Goal: Task Accomplishment & Management: Manage account settings

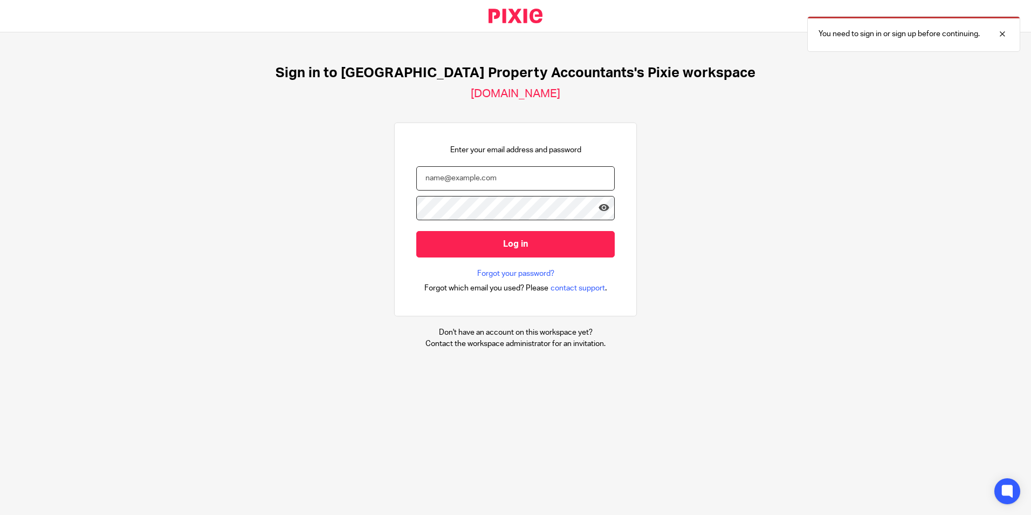
type input "[EMAIL_ADDRESS][DOMAIN_NAME]"
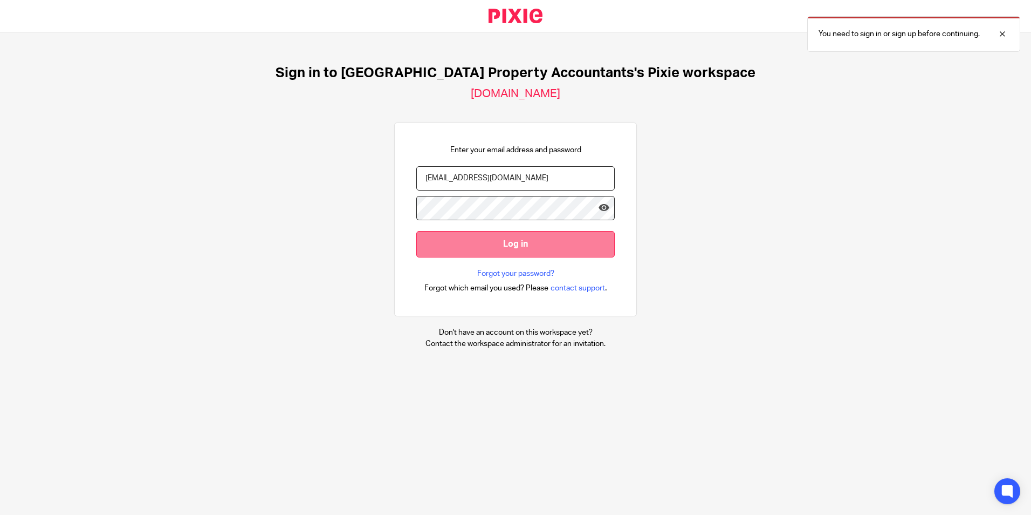
click at [512, 246] on input "Log in" at bounding box center [515, 244] width 198 height 26
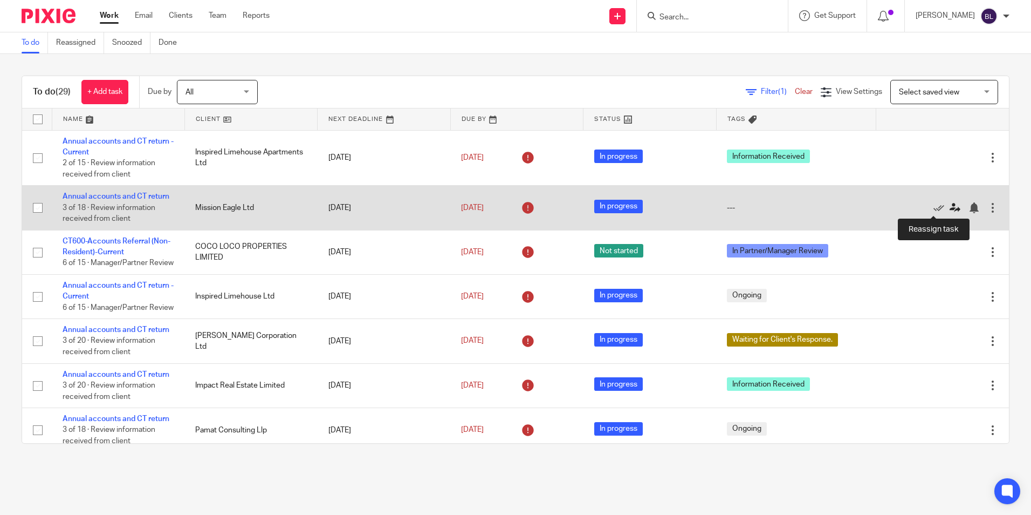
click at [950, 205] on icon at bounding box center [955, 207] width 11 height 11
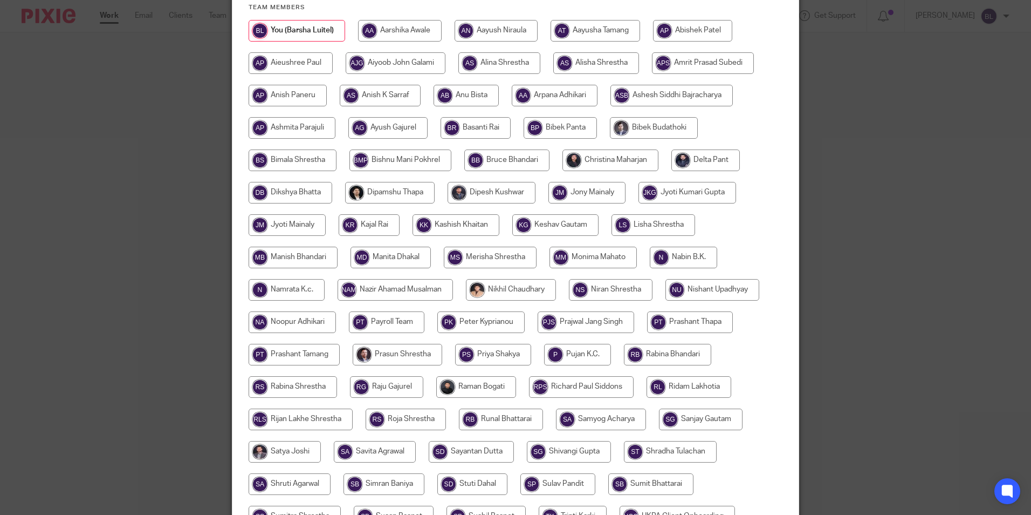
scroll to position [162, 0]
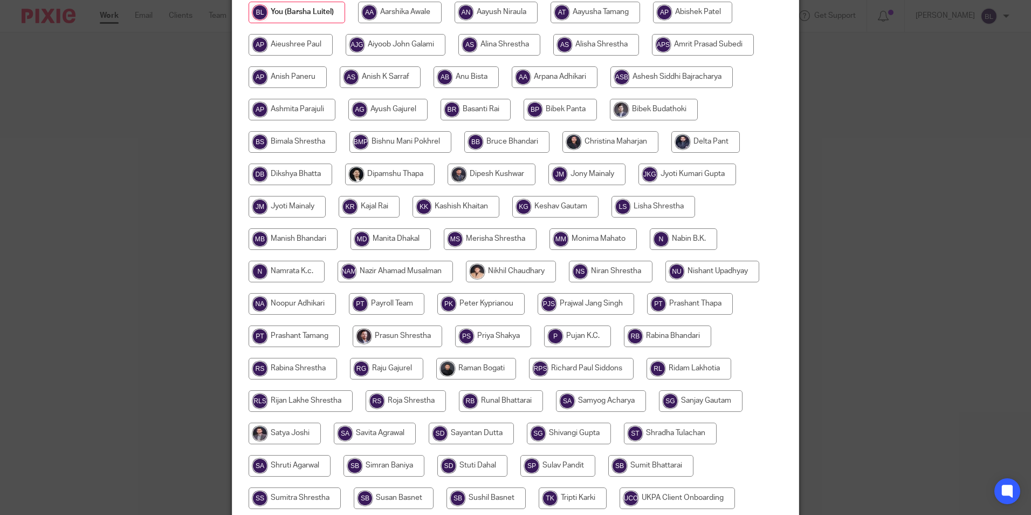
click at [426, 401] on input "radio" at bounding box center [406, 401] width 80 height 22
radio input "true"
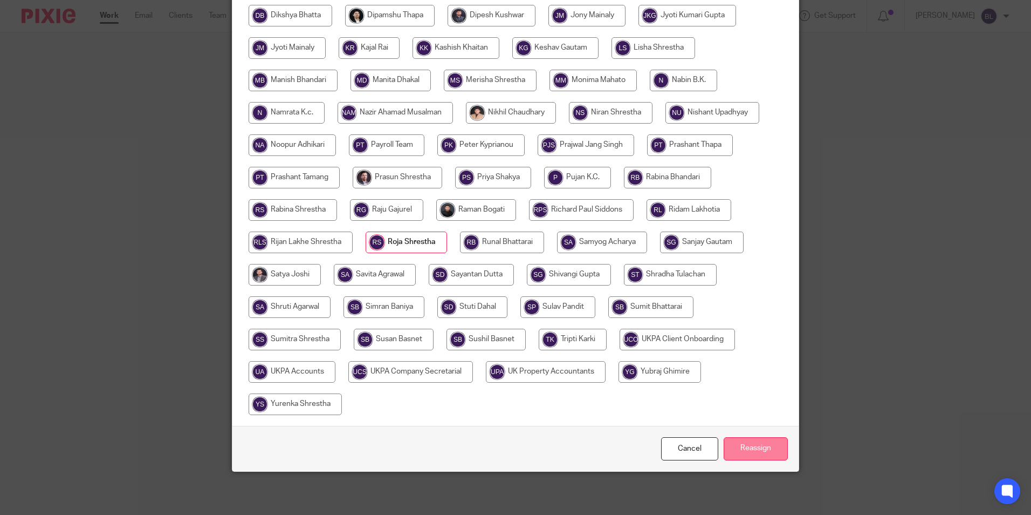
click at [760, 445] on input "Reassign" at bounding box center [756, 448] width 64 height 23
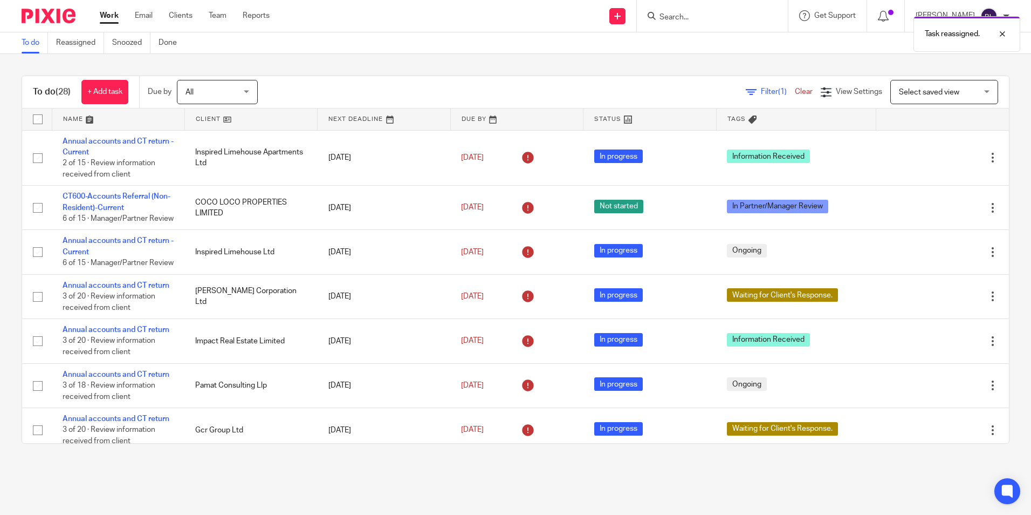
click at [749, 17] on div "Task reassigned." at bounding box center [768, 31] width 505 height 41
click at [688, 10] on form at bounding box center [716, 15] width 115 height 13
click at [685, 16] on div "Task reassigned." at bounding box center [768, 31] width 505 height 41
click at [656, 15] on icon at bounding box center [652, 16] width 8 height 8
click at [701, 18] on input "Search" at bounding box center [707, 18] width 97 height 10
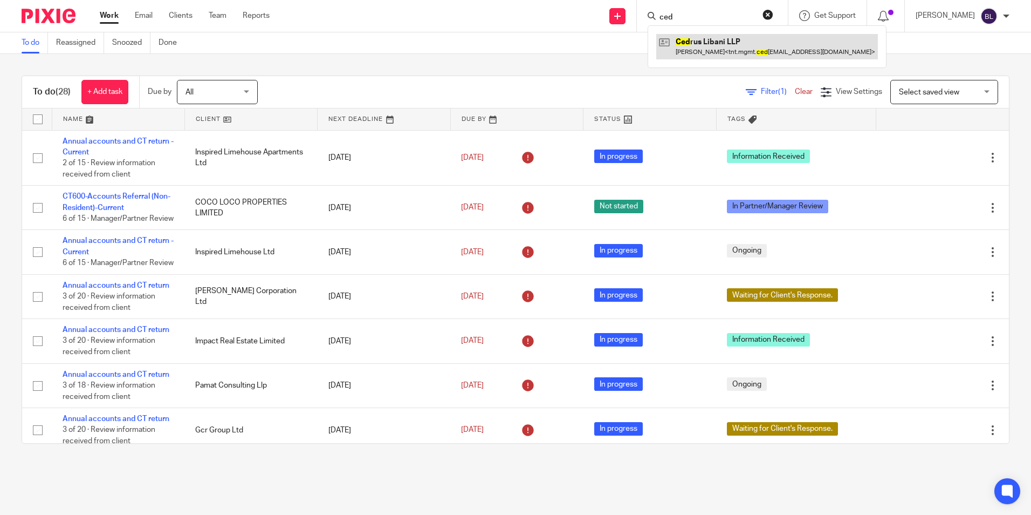
type input "ced"
click at [708, 41] on link at bounding box center [767, 46] width 222 height 25
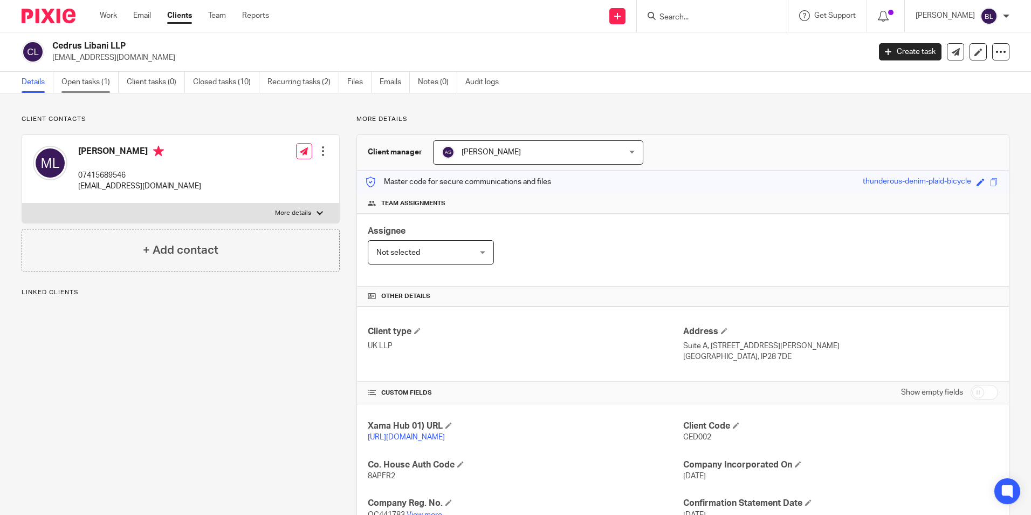
click at [83, 80] on link "Open tasks (1)" at bounding box center [89, 82] width 57 height 21
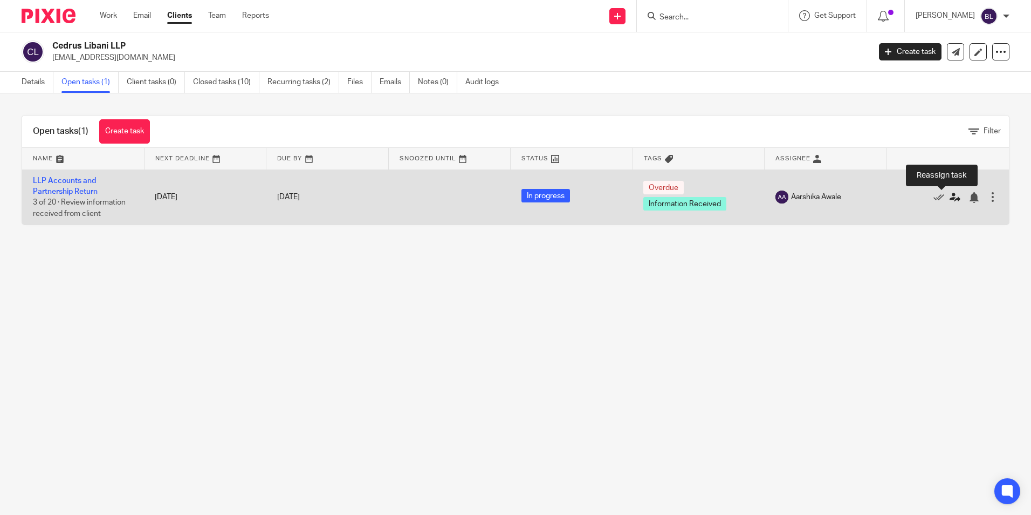
click at [950, 197] on icon at bounding box center [955, 197] width 11 height 11
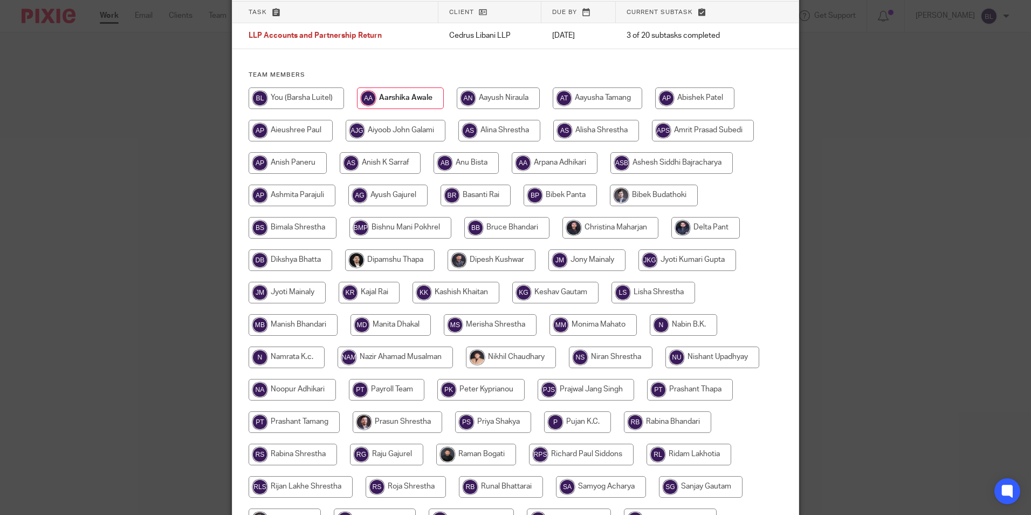
scroll to position [320, 0]
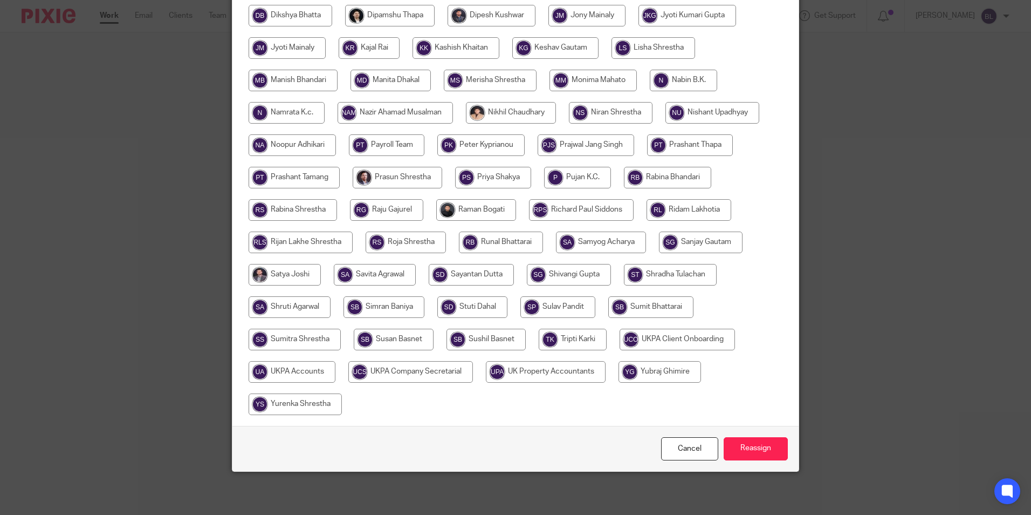
click at [661, 164] on div at bounding box center [516, 134] width 534 height 582
click at [675, 177] on input "radio" at bounding box center [667, 178] width 87 height 22
radio input "true"
click at [752, 440] on input "Reassign" at bounding box center [756, 448] width 64 height 23
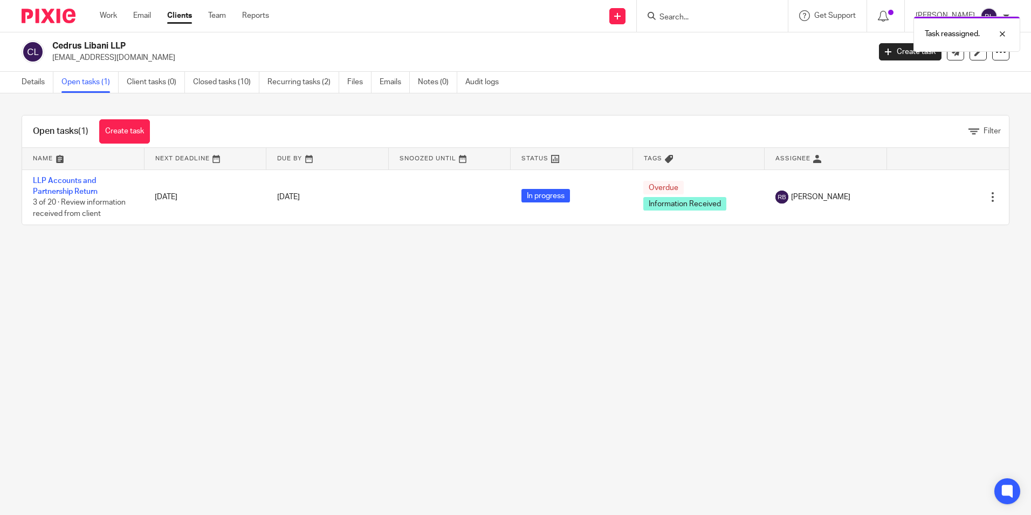
click at [46, 17] on img at bounding box center [49, 16] width 54 height 15
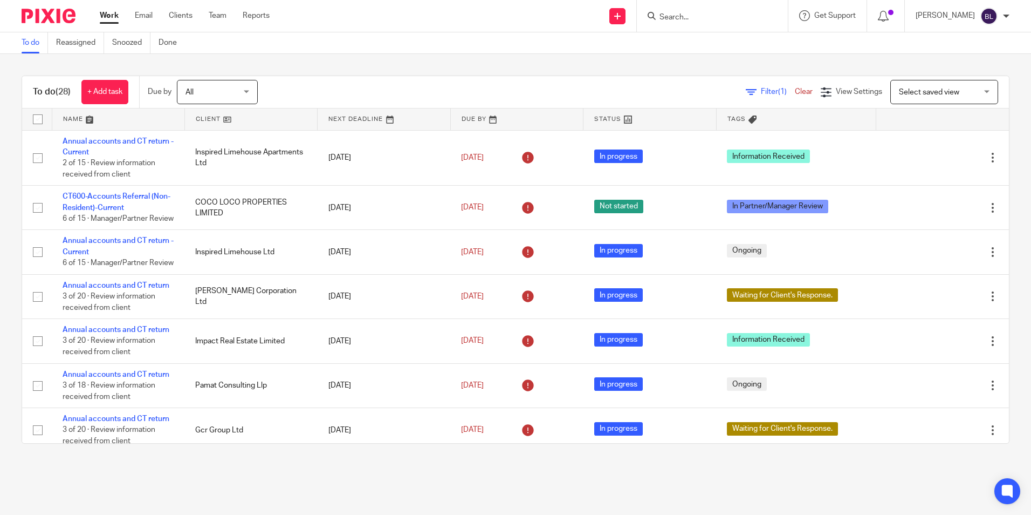
click at [711, 13] on input "Search" at bounding box center [707, 18] width 97 height 10
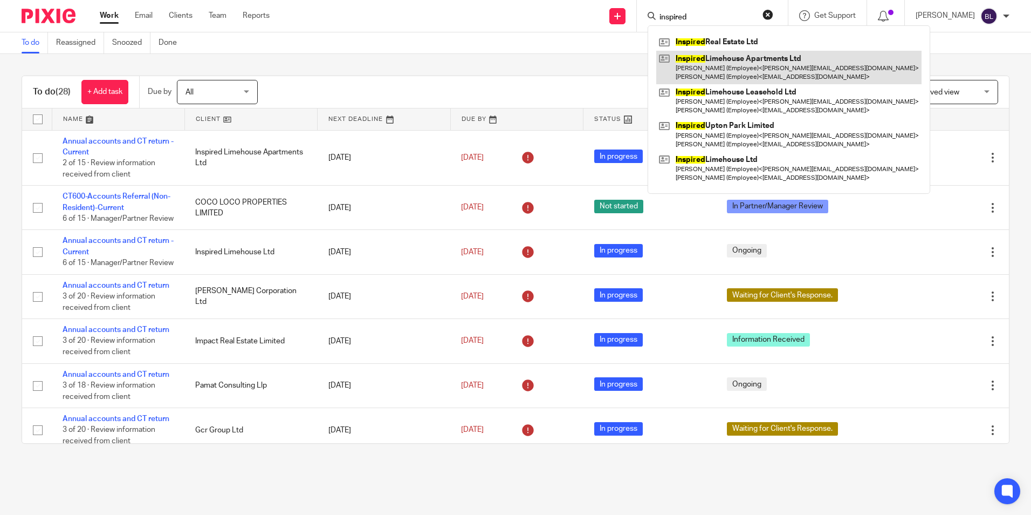
type input "inspired"
click at [747, 59] on link at bounding box center [788, 67] width 265 height 33
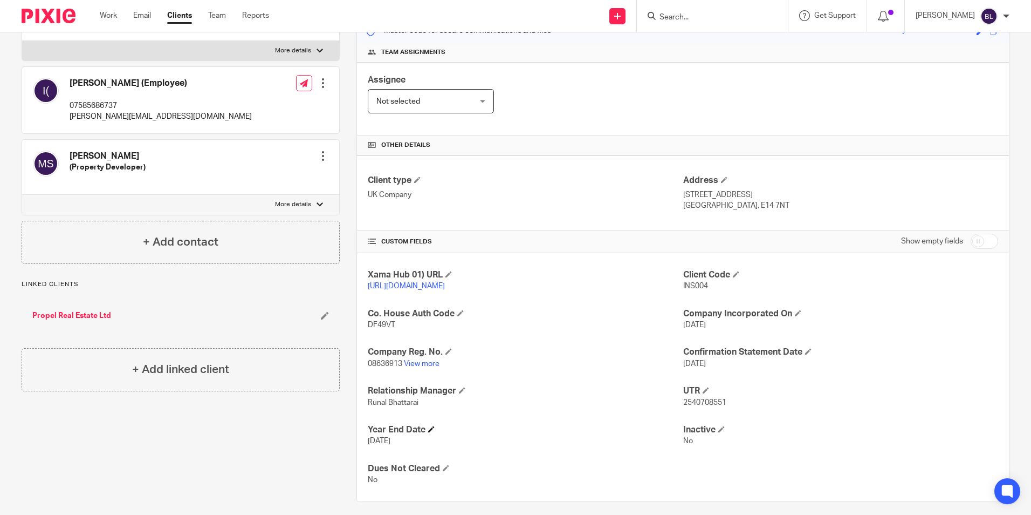
scroll to position [162, 0]
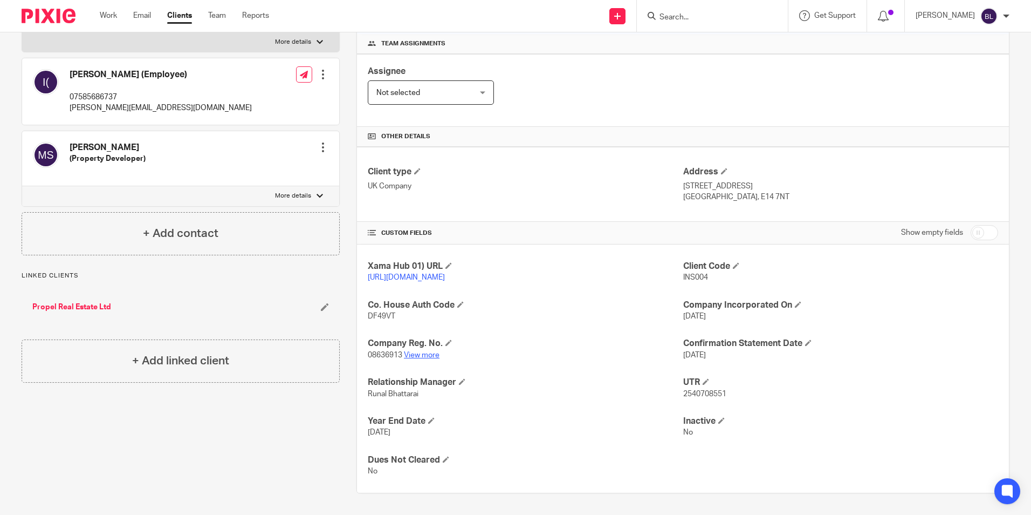
click at [410, 359] on link "View more" at bounding box center [422, 355] width 36 height 8
